Goal: Task Accomplishment & Management: Complete application form

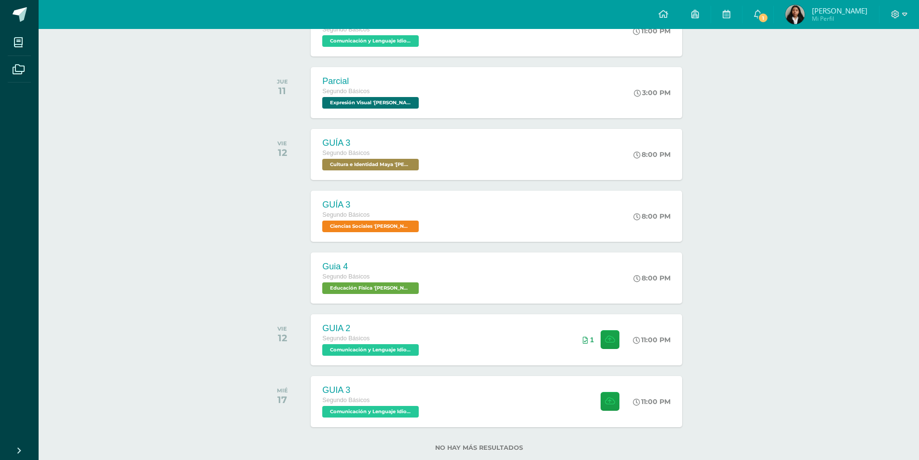
scroll to position [248, 0]
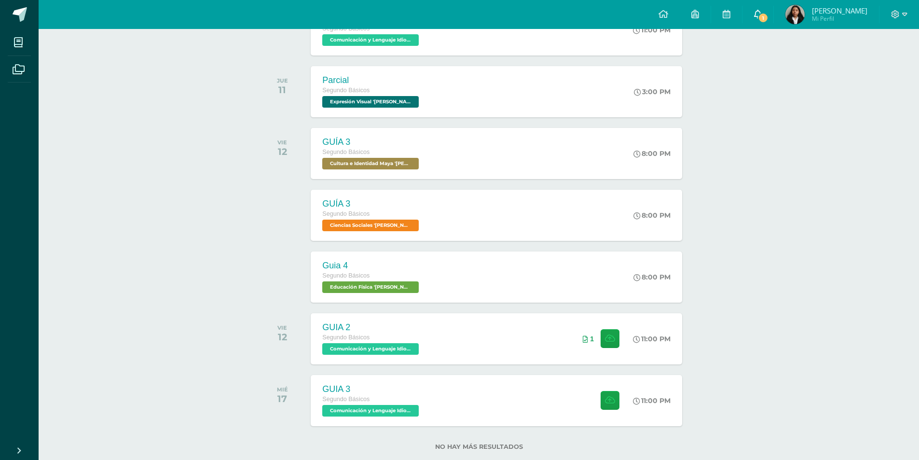
click at [762, 14] on icon at bounding box center [758, 14] width 8 height 9
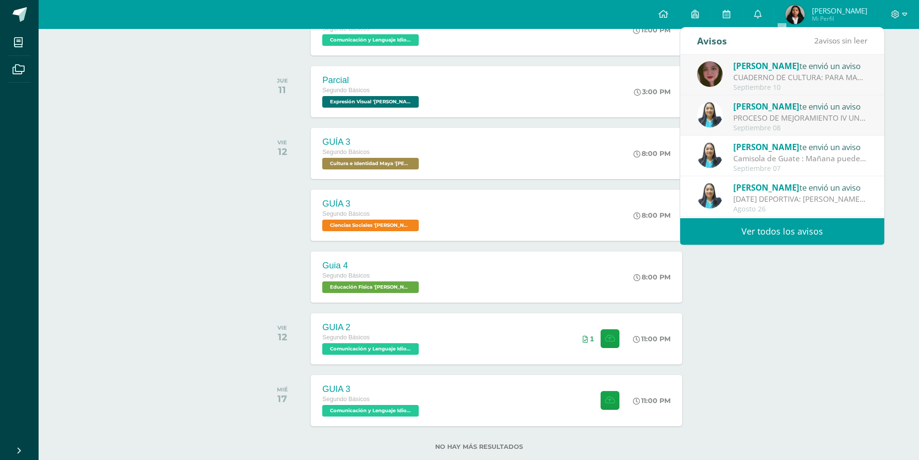
click at [787, 82] on div "CUADERNO DE CULTURA: PARA MAÑANA TRAER EL CUADERNO DE CULTURA AL DÍA. YA QUE HO…" at bounding box center [800, 77] width 134 height 11
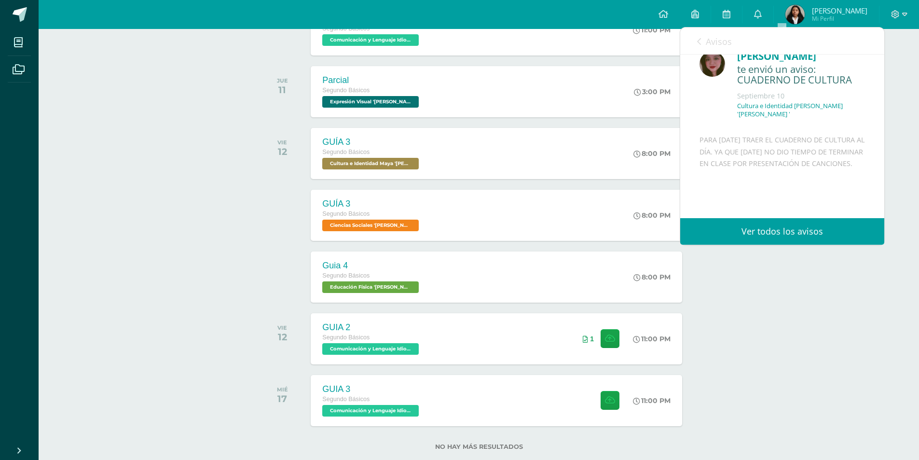
scroll to position [0, 0]
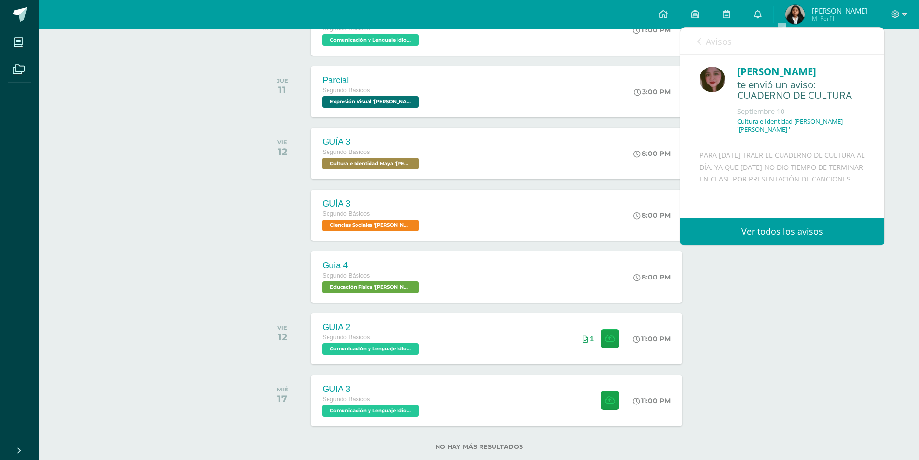
click at [697, 41] on icon at bounding box center [699, 42] width 4 height 8
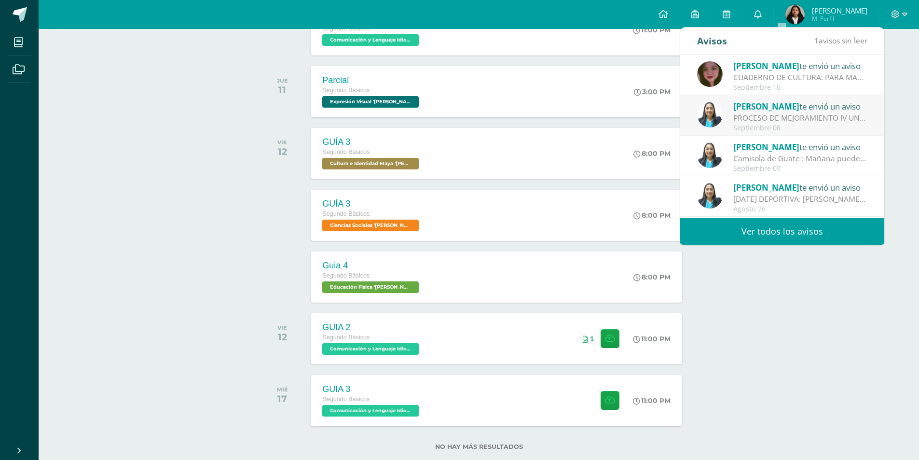
click at [779, 108] on span "[PERSON_NAME]" at bounding box center [766, 106] width 66 height 11
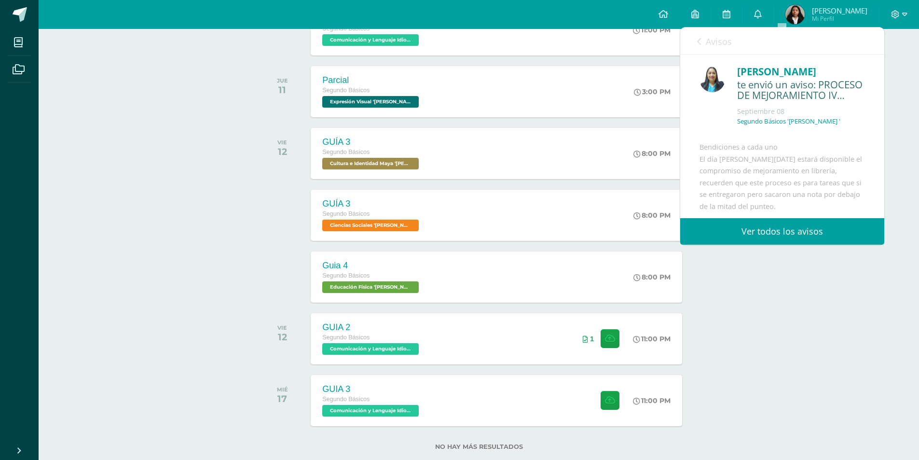
scroll to position [96, 0]
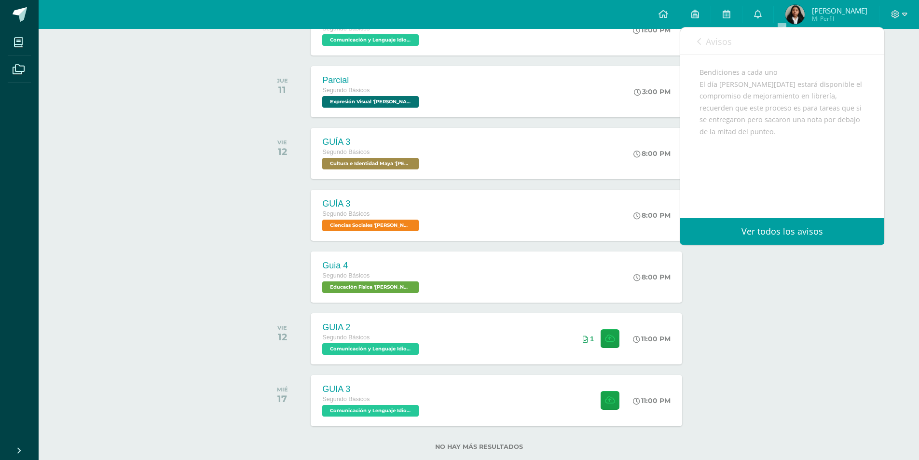
click at [699, 43] on icon at bounding box center [699, 42] width 4 height 8
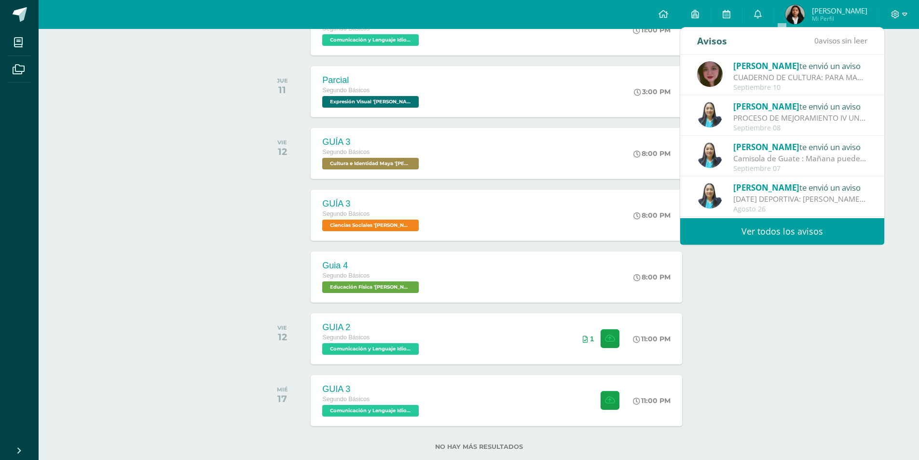
click at [752, 367] on div "Actividades recientes y próximas Tablero Pendientes de entrega Entregadas todas…" at bounding box center [479, 131] width 881 height 700
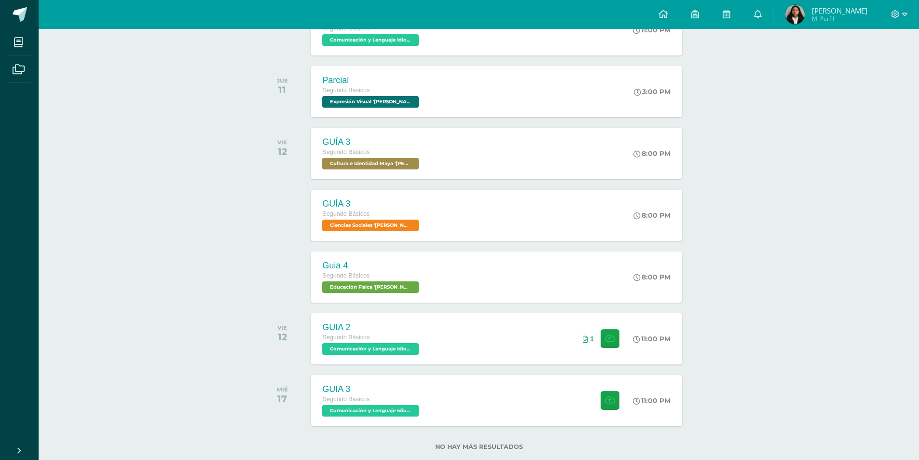
scroll to position [0, 0]
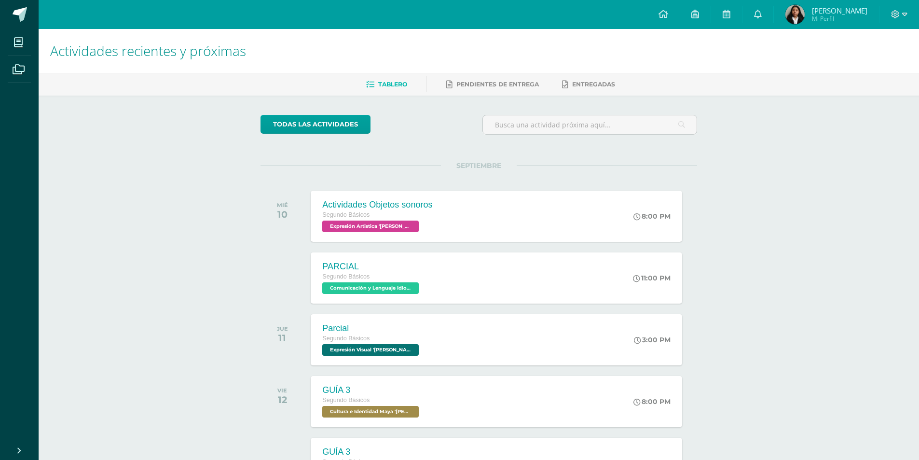
click at [843, 14] on span "[PERSON_NAME]" at bounding box center [839, 11] width 55 height 10
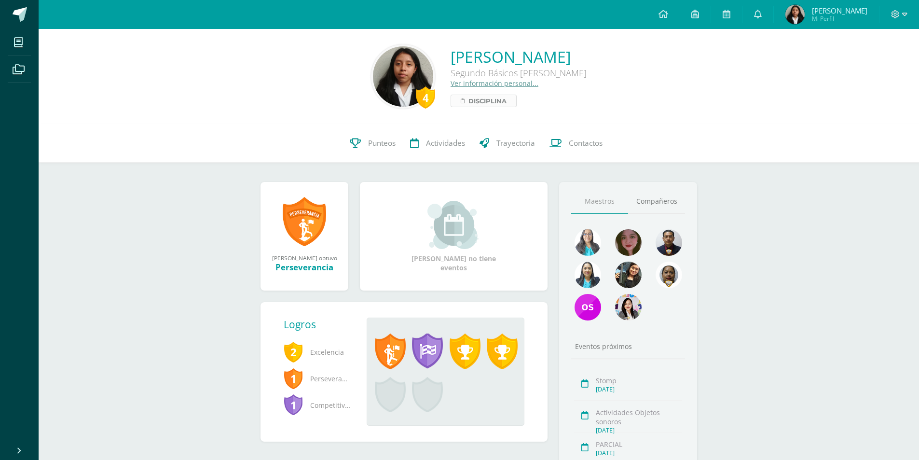
click at [468, 98] on span "Disciplina" at bounding box center [487, 101] width 38 height 12
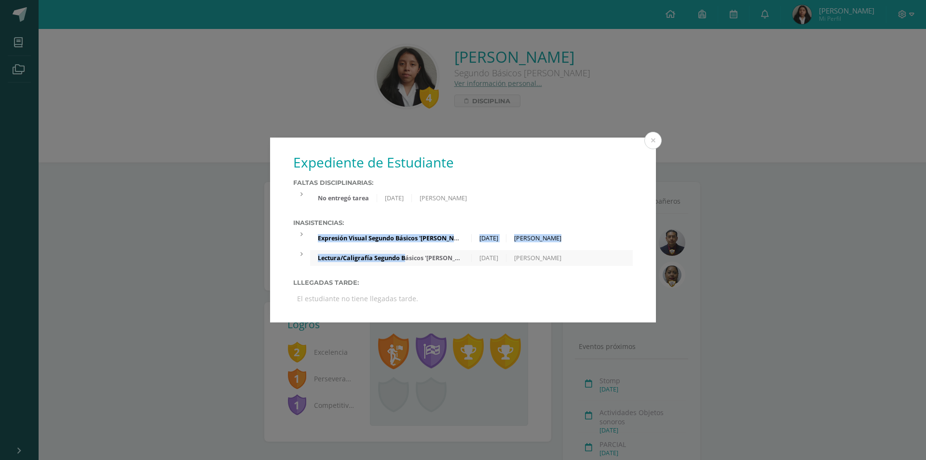
drag, startPoint x: 312, startPoint y: 234, endPoint x: 445, endPoint y: 270, distance: 138.0
click at [409, 252] on div "Inasistencias: Expresión Visual Segundo Básicos '[PERSON_NAME]' [DATE] [PERSON_…" at bounding box center [463, 242] width 340 height 47
click at [541, 207] on div "Expediente de Estudiante Faltas Disciplinarias: No entregó tarea [DATE] [PERSON…" at bounding box center [463, 230] width 386 height 185
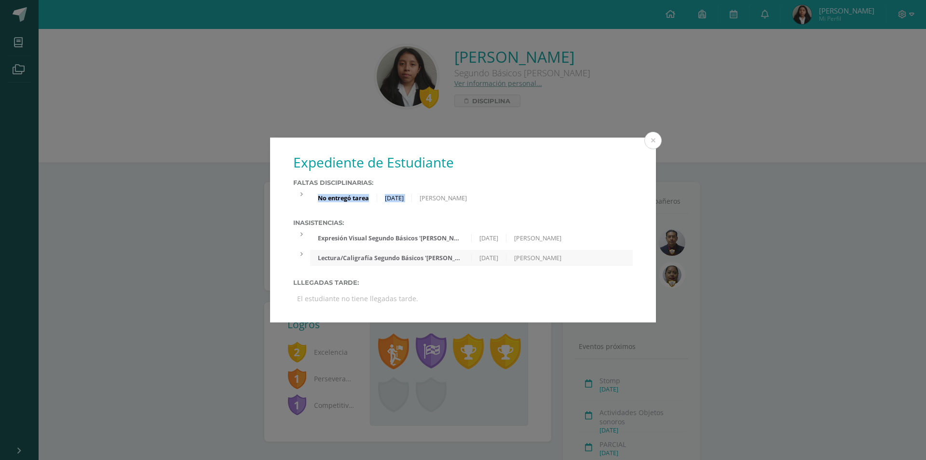
drag, startPoint x: 319, startPoint y: 194, endPoint x: 430, endPoint y: 204, distance: 111.4
click at [430, 204] on div "No entregó tarea [DATE] [PERSON_NAME]" at bounding box center [471, 198] width 323 height 16
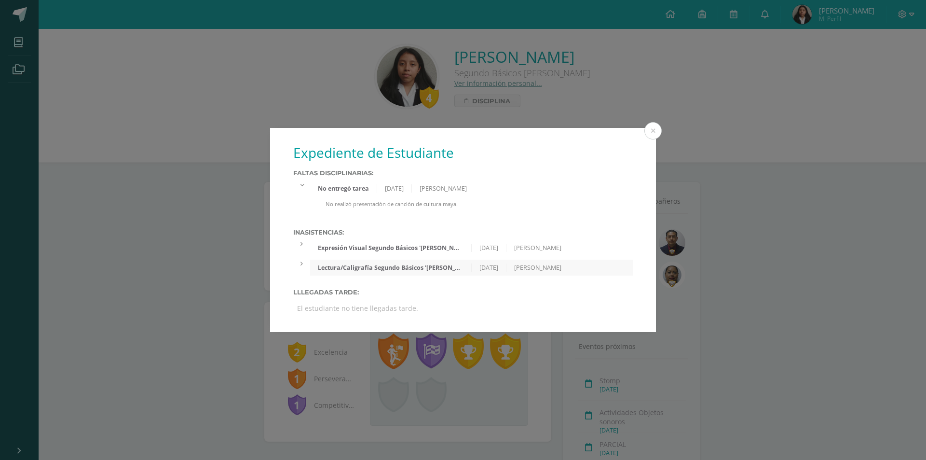
click at [432, 215] on div "No realizó presentación de canción de cultura maya." at bounding box center [471, 207] width 323 height 15
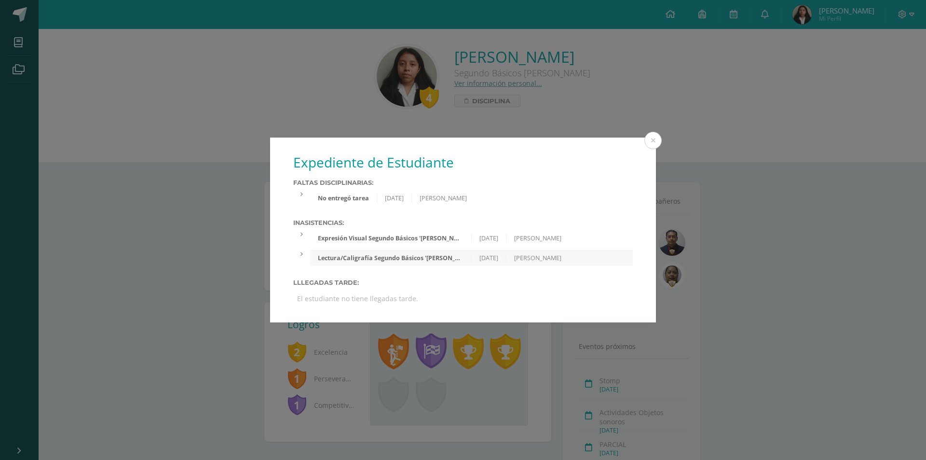
drag, startPoint x: 316, startPoint y: 237, endPoint x: 513, endPoint y: 257, distance: 198.3
click at [513, 257] on div "Inasistencias: Expresión Visual Segundo Básicos '[PERSON_NAME]' [DATE] [PERSON_…" at bounding box center [463, 242] width 340 height 47
click at [498, 282] on label "Lllegadas tarde:" at bounding box center [463, 282] width 340 height 7
drag, startPoint x: 292, startPoint y: 218, endPoint x: 493, endPoint y: 238, distance: 201.7
click at [493, 238] on div "Expediente de Estudiante Faltas Disciplinarias: No entregó tarea [DATE] [PERSON…" at bounding box center [463, 230] width 386 height 185
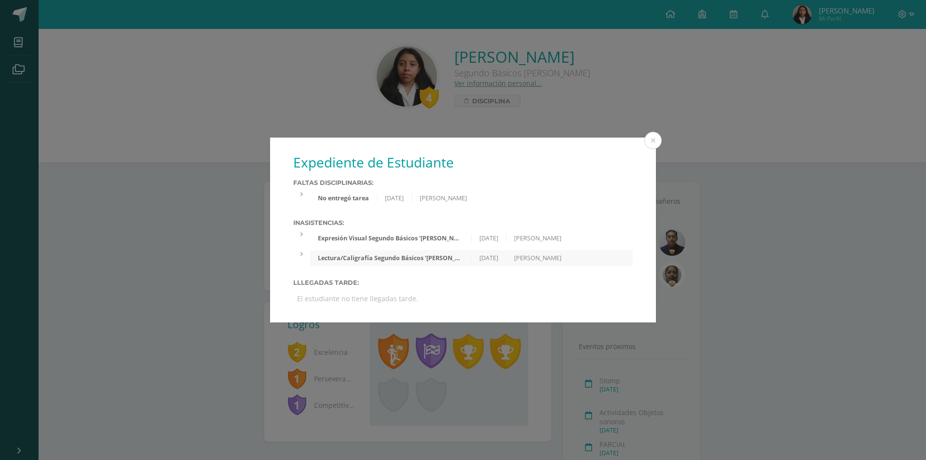
click at [581, 197] on div "No entregó tarea [DATE] [PERSON_NAME]" at bounding box center [471, 198] width 323 height 16
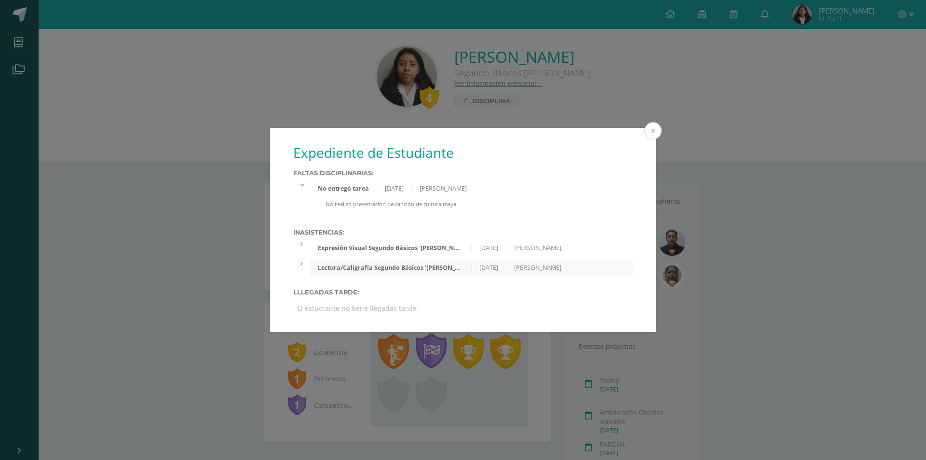
click at [657, 127] on button at bounding box center [653, 130] width 17 height 17
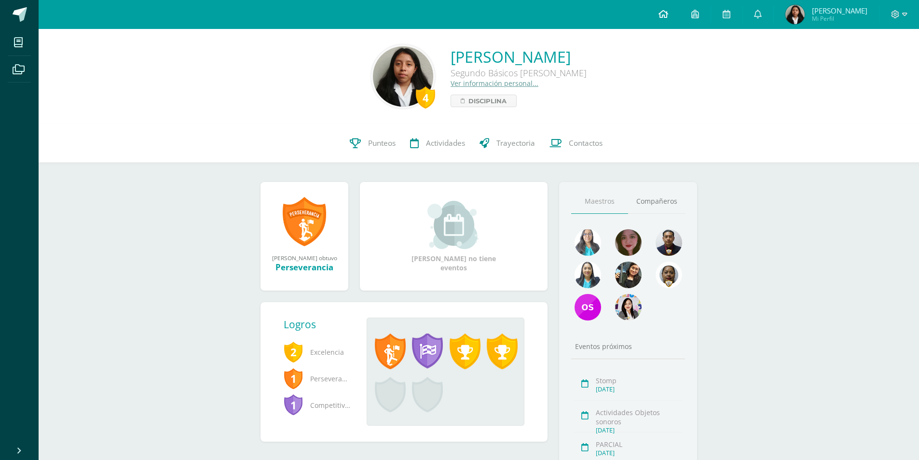
click at [668, 11] on icon at bounding box center [664, 14] width 10 height 9
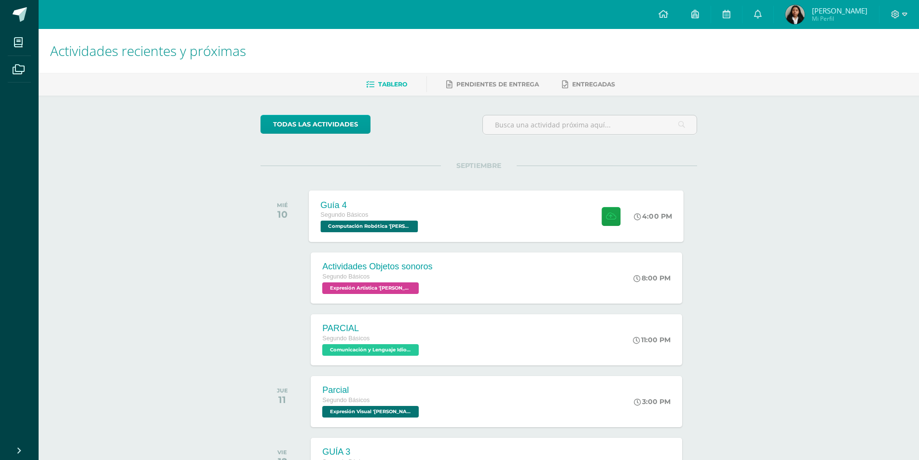
click at [379, 210] on div "Segundo Básicos" at bounding box center [371, 215] width 100 height 11
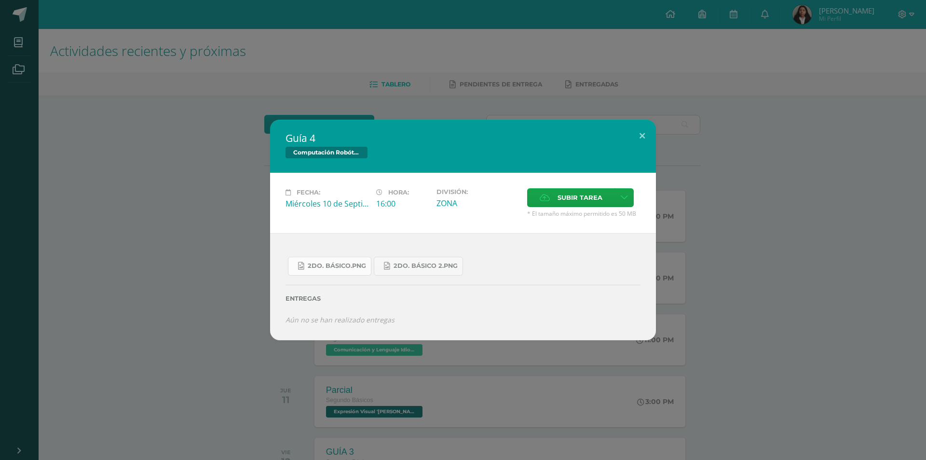
click at [349, 258] on link "2do. Básico.png" at bounding box center [329, 266] width 83 height 19
click at [411, 264] on span "2do. Básico 2.png" at bounding box center [426, 266] width 64 height 8
click at [342, 270] on link "2do. Básico.png" at bounding box center [329, 266] width 83 height 19
click at [426, 269] on span "2do. Básico 2.png" at bounding box center [426, 266] width 64 height 8
click at [792, 87] on div "Guía 4 Computación Robótica Fecha: Miércoles 10 de Septiembre Hora: 16:00 Divis…" at bounding box center [463, 230] width 926 height 460
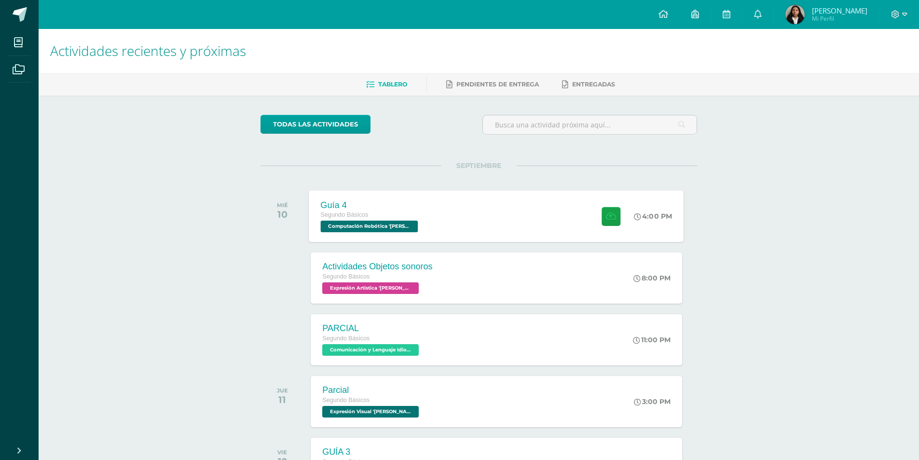
click at [481, 210] on div "Guía 4 Segundo Básicos Computación Robótica 'Miguel Angel' 4:00 PM Guía 4 Compu…" at bounding box center [496, 216] width 375 height 52
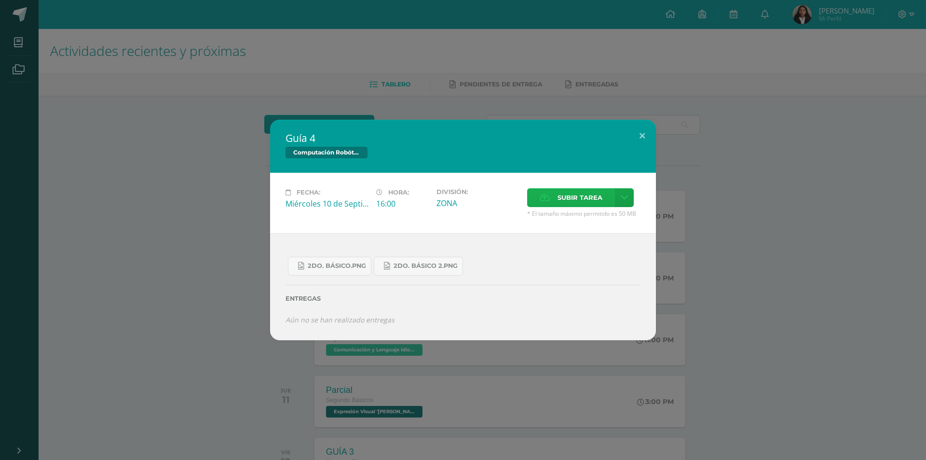
click at [570, 204] on span "Subir tarea" at bounding box center [580, 198] width 45 height 18
click at [0, 0] on input "Subir tarea" at bounding box center [0, 0] width 0 height 0
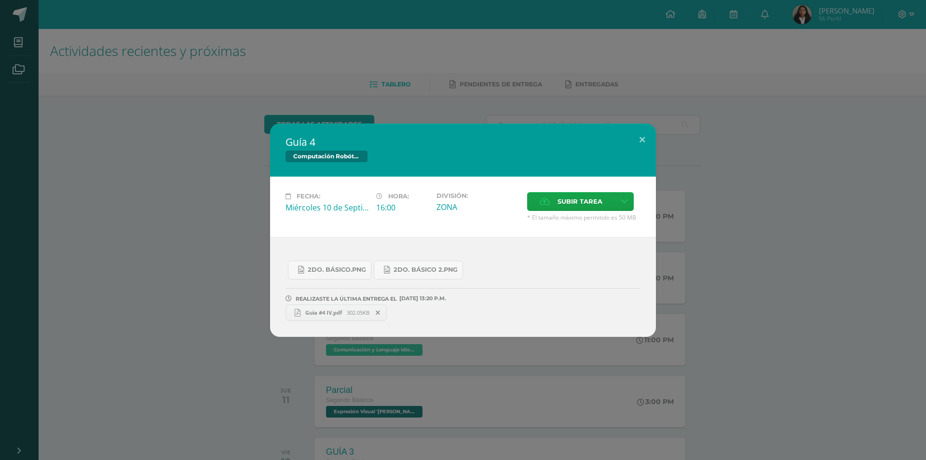
click at [341, 313] on span "Guia #4 IV.pdf" at bounding box center [324, 312] width 46 height 7
click at [147, 309] on div "Guía 4 Computación Robótica Fecha: Miércoles 10 de Septiembre Hora: 16:00 Divis…" at bounding box center [463, 230] width 919 height 213
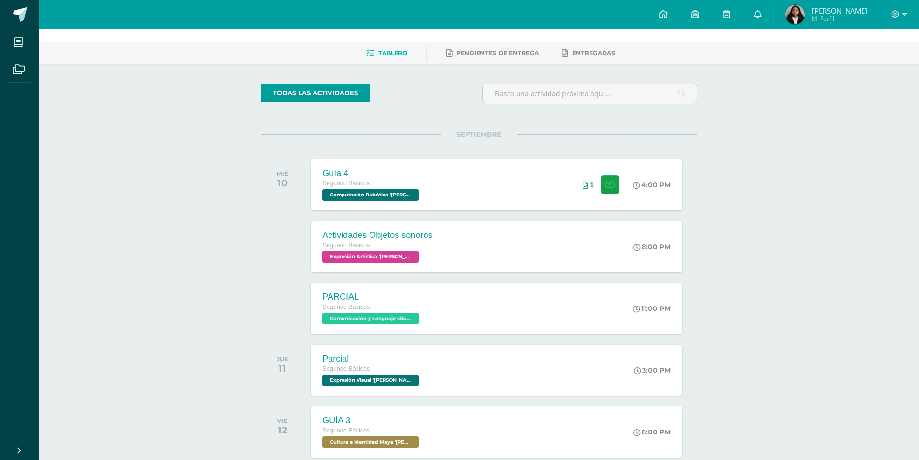
scroll to position [48, 0]
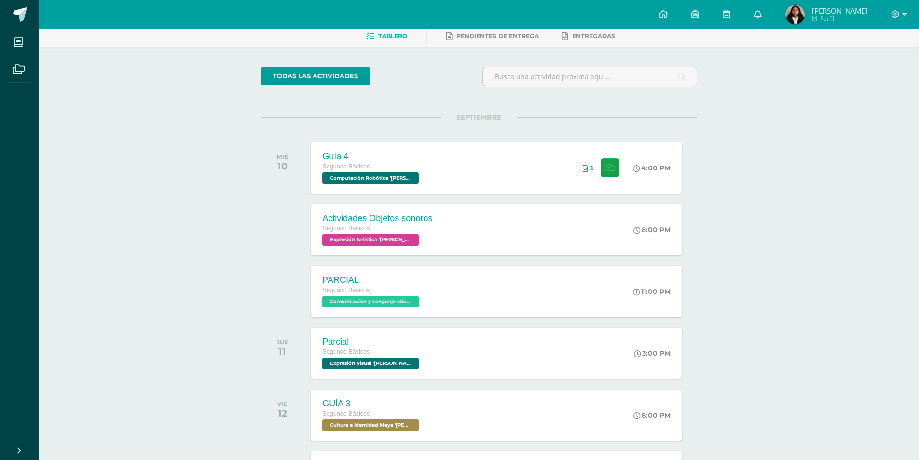
click at [695, 149] on div "MIÉ 10 Guía 4 Segundo Básicos Computación Robótica 'Miguel Angel' 4:00 PM 1 Guí…" at bounding box center [479, 168] width 437 height 54
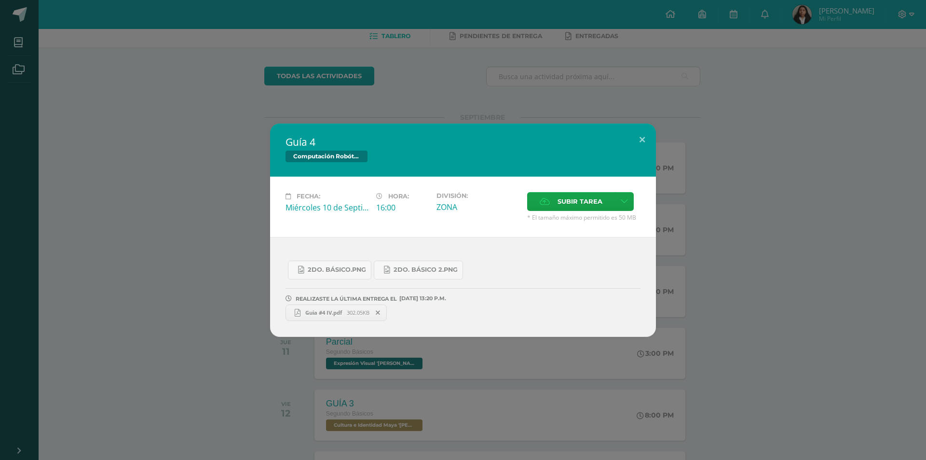
click at [153, 160] on div "Guía 4 Computación Robótica Fecha: Miércoles 10 de Septiembre Hora: 16:00 Divis…" at bounding box center [463, 230] width 919 height 213
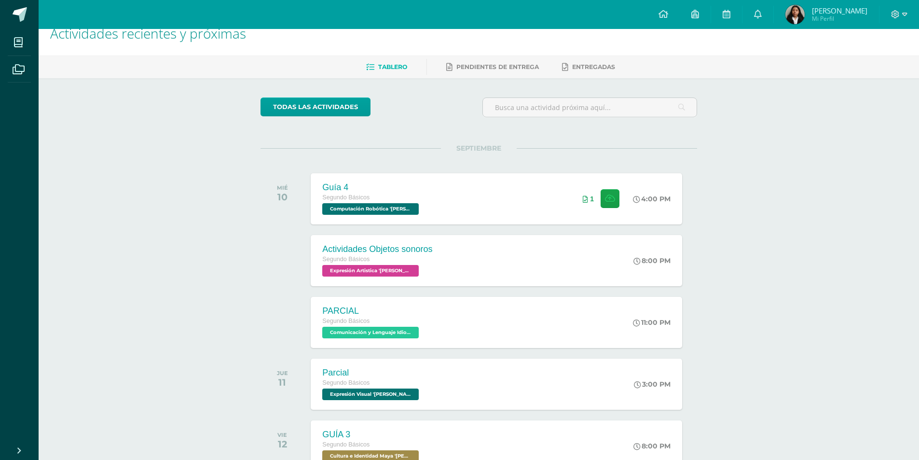
scroll to position [0, 0]
